Goal: Task Accomplishment & Management: Manage account settings

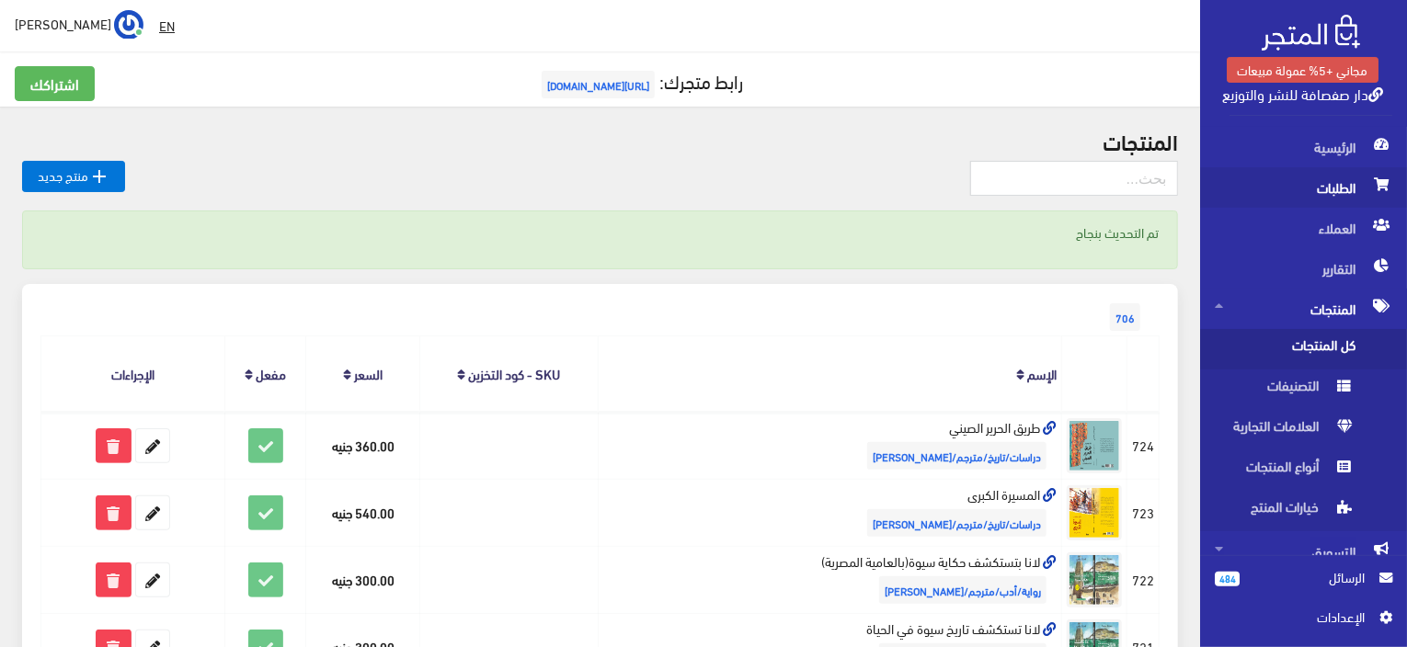
click at [935, 180] on span "الطلبات" at bounding box center [1302, 187] width 177 height 40
